Goal: Complete application form

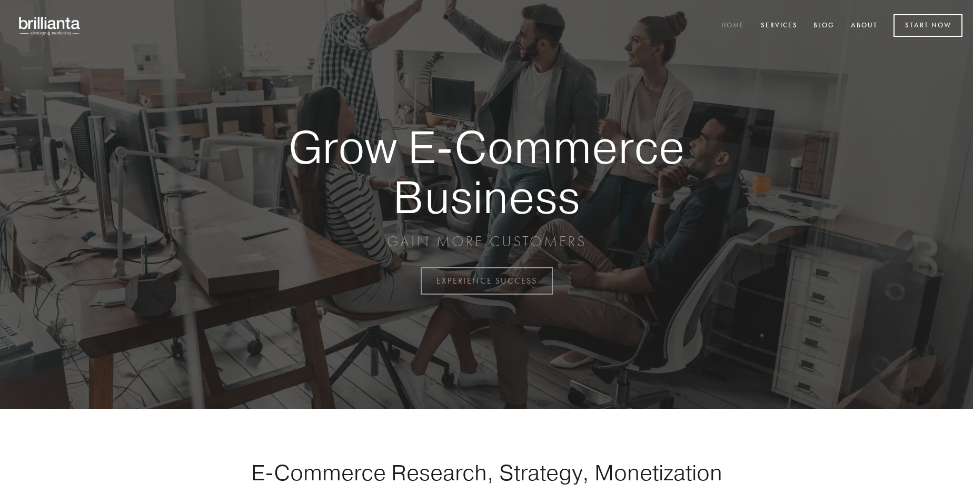
scroll to position [2759, 0]
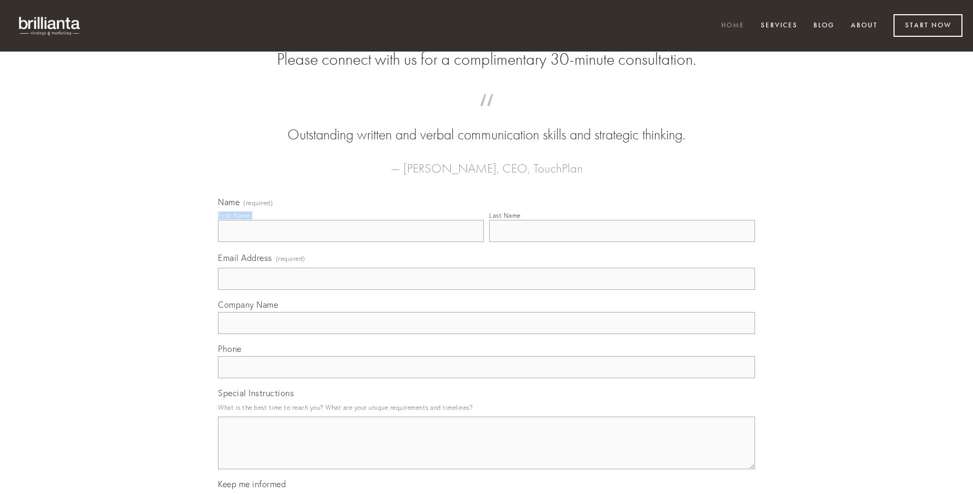
type input "[PERSON_NAME]"
click at [622, 242] on input "Last Name" at bounding box center [622, 231] width 266 height 22
type input "[PERSON_NAME]"
click at [486, 290] on input "Email Address (required)" at bounding box center [486, 279] width 537 height 22
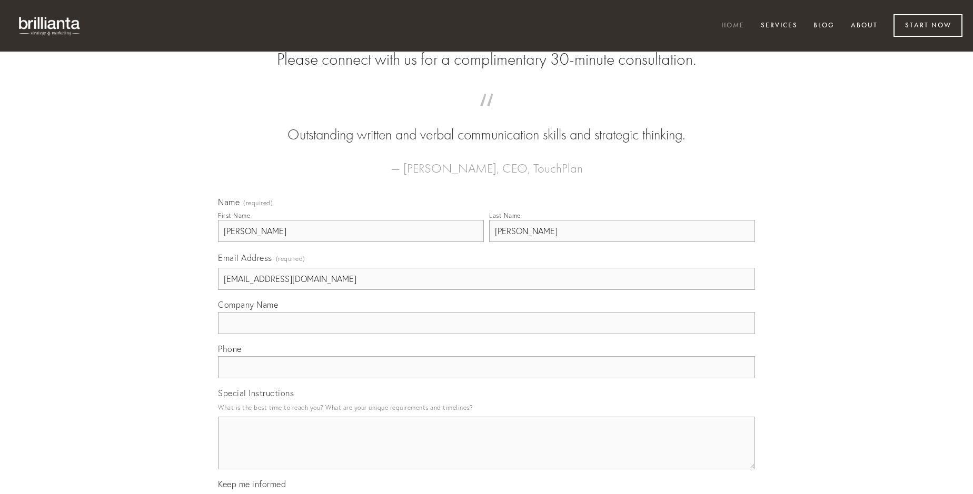
type input "[EMAIL_ADDRESS][DOMAIN_NAME]"
click at [486, 334] on input "Company Name" at bounding box center [486, 323] width 537 height 22
type input "contra"
click at [486, 378] on input "text" at bounding box center [486, 367] width 537 height 22
click at [486, 453] on textarea "Special Instructions" at bounding box center [486, 443] width 537 height 53
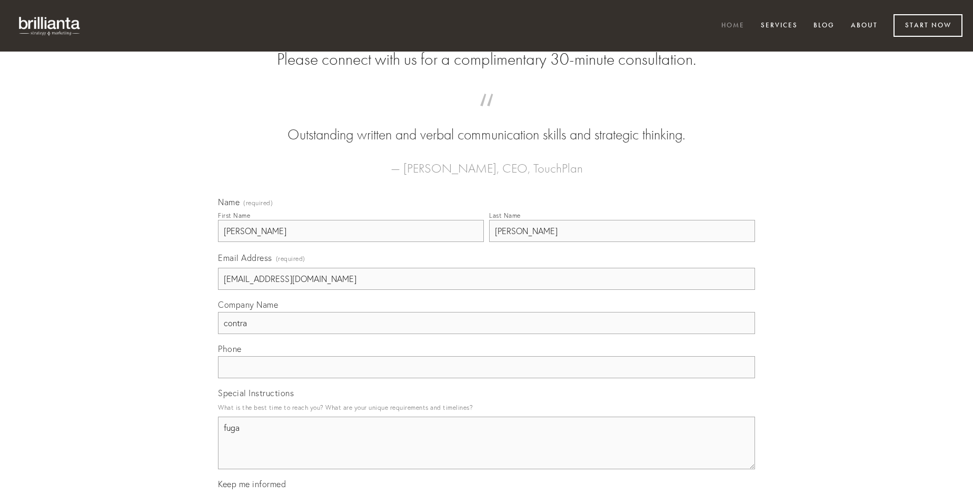
type textarea "fuga"
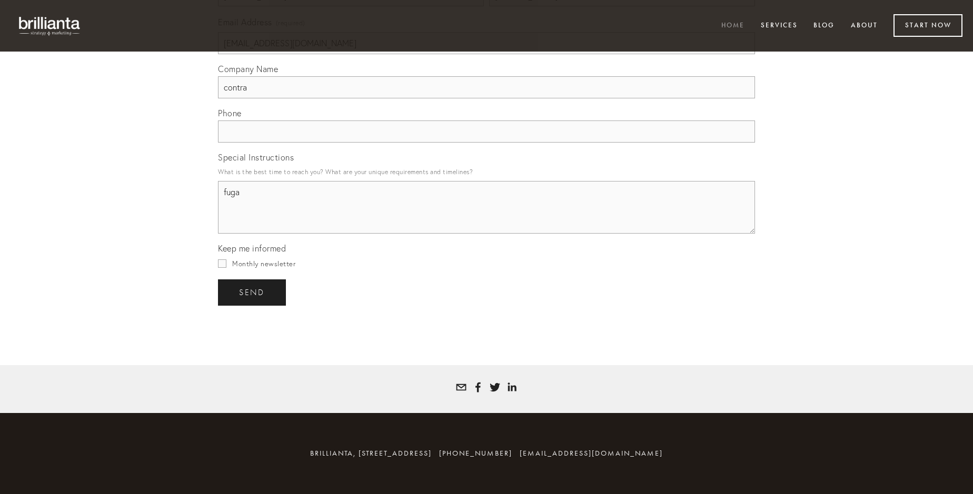
click at [253, 292] on span "send" at bounding box center [252, 292] width 26 height 9
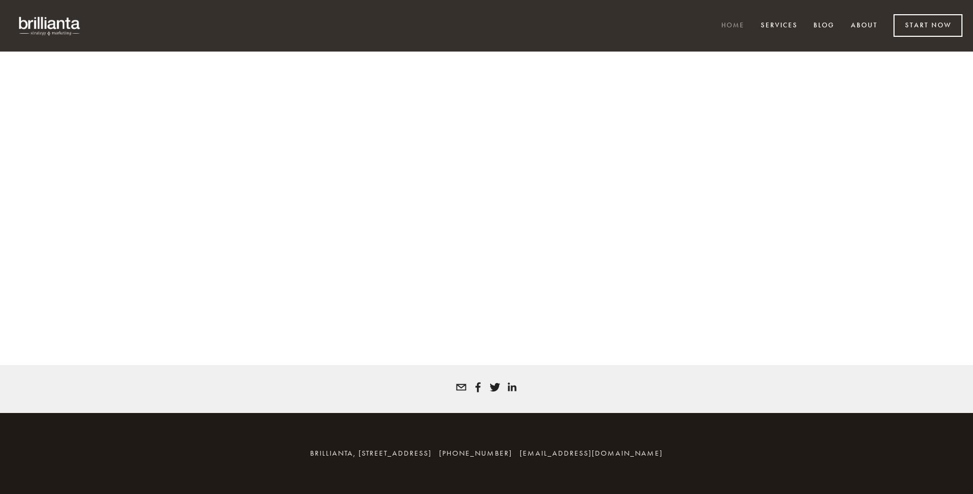
scroll to position [2745, 0]
